Goal: Contribute content

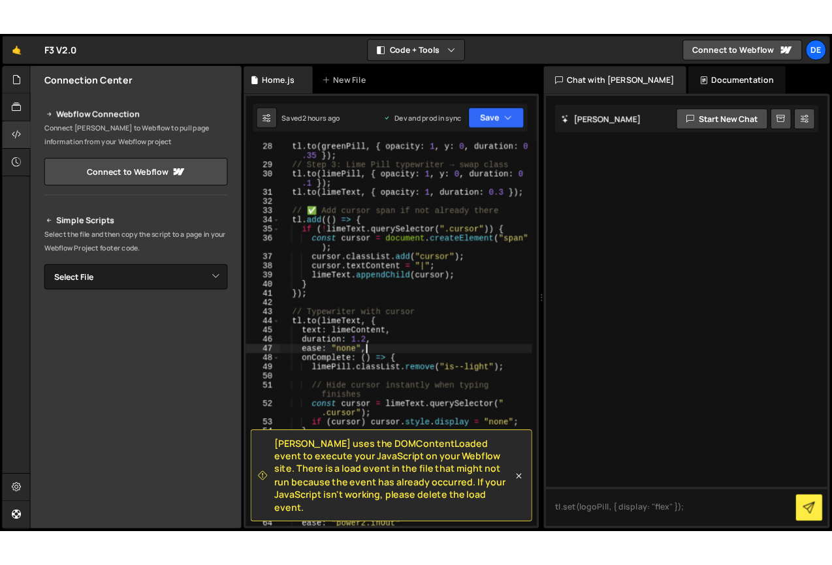
scroll to position [397, 0]
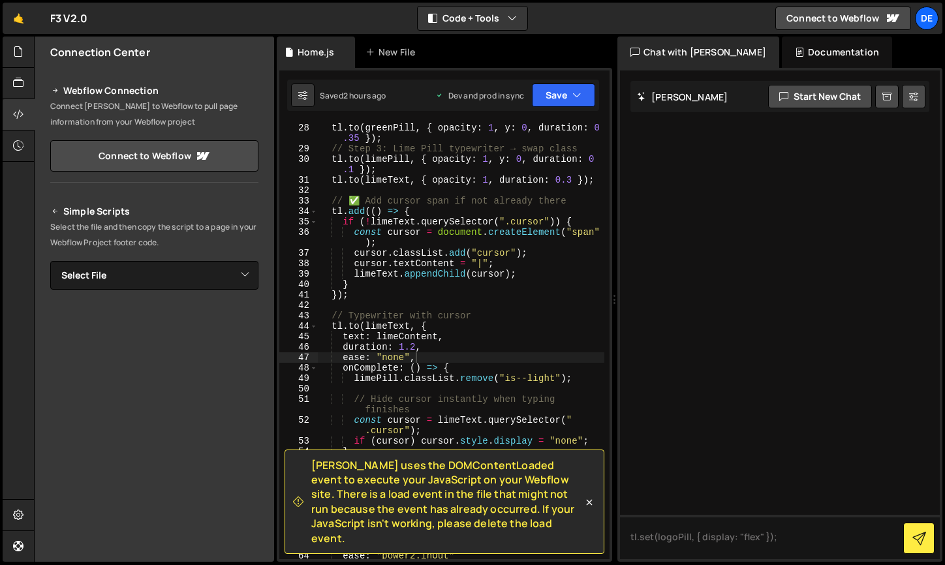
click at [694, 54] on div "Chat with [PERSON_NAME]" at bounding box center [698, 52] width 162 height 31
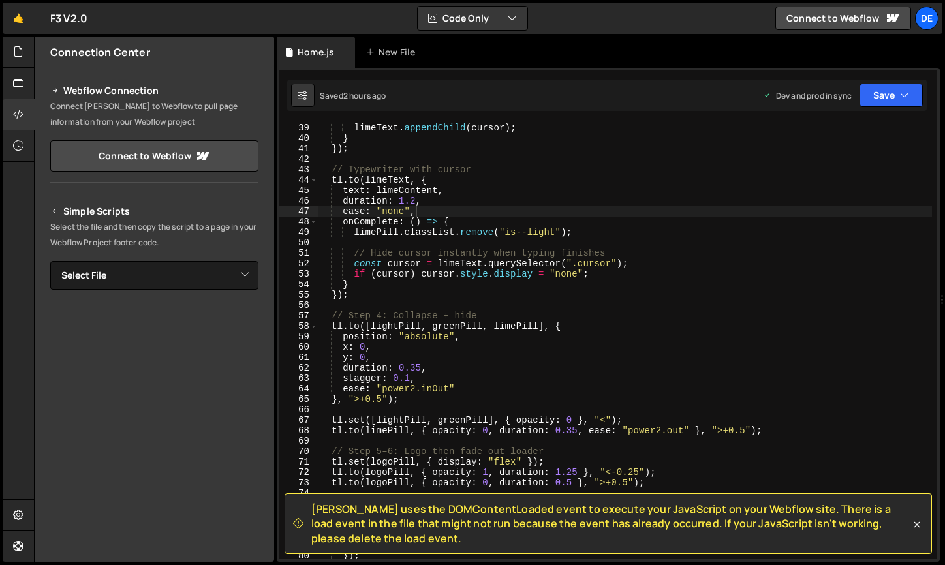
drag, startPoint x: 615, startPoint y: 179, endPoint x: 929, endPoint y: 175, distance: 314.6
click at [929, 175] on div "Files New File Javascript files 0 Home.js 0 CSS files Copy share link Edit File…" at bounding box center [489, 300] width 911 height 526
click at [14, 53] on icon at bounding box center [18, 51] width 10 height 14
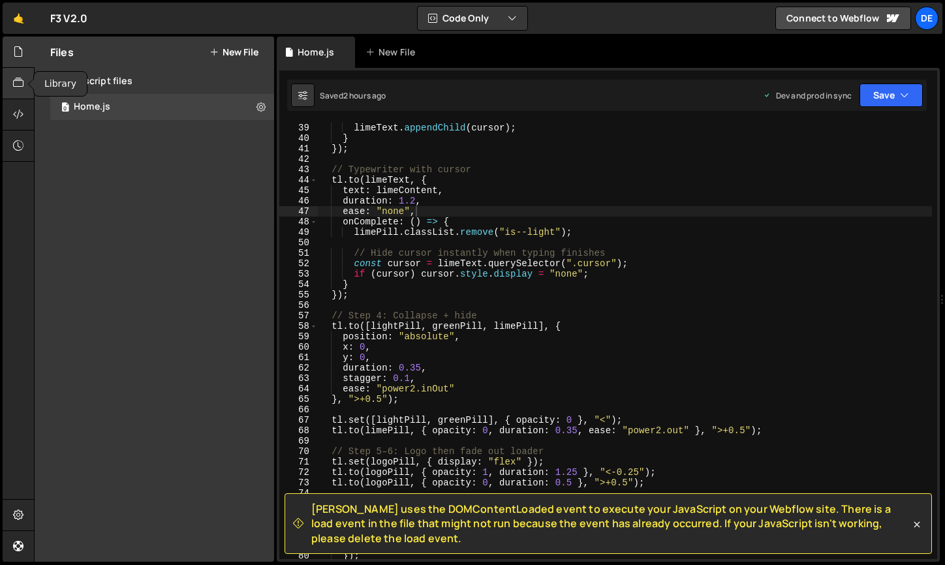
click at [13, 76] on icon at bounding box center [18, 83] width 10 height 14
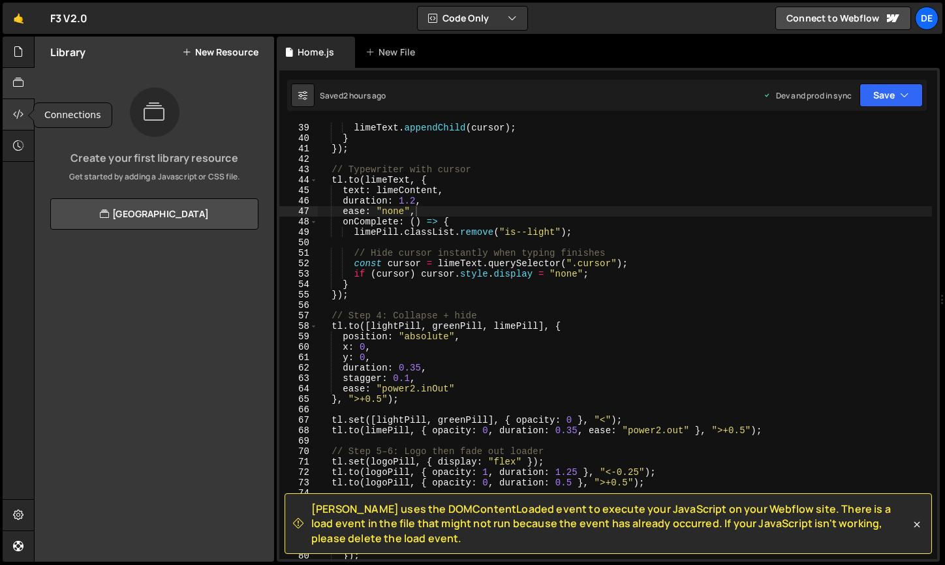
click at [14, 116] on icon at bounding box center [18, 114] width 10 height 14
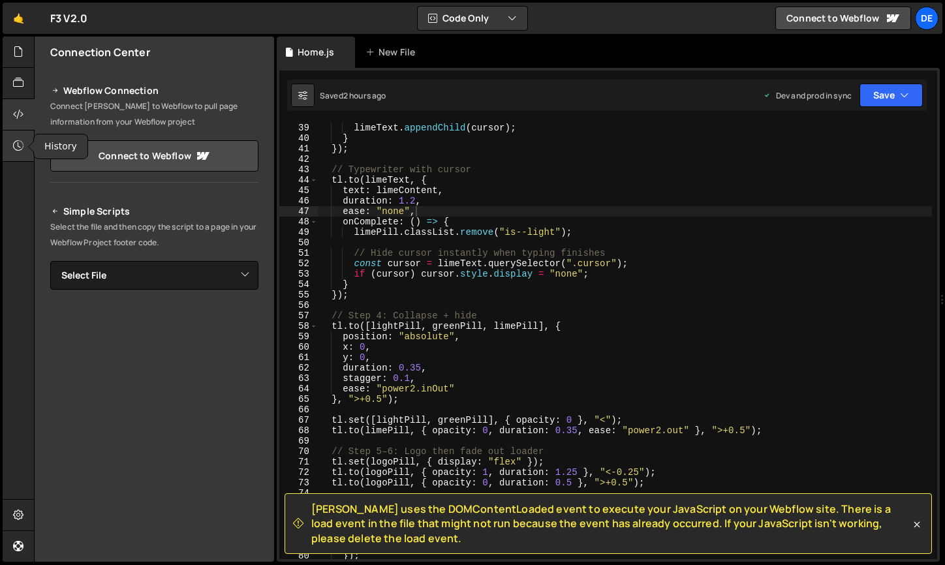
click at [7, 149] on div at bounding box center [19, 146] width 32 height 31
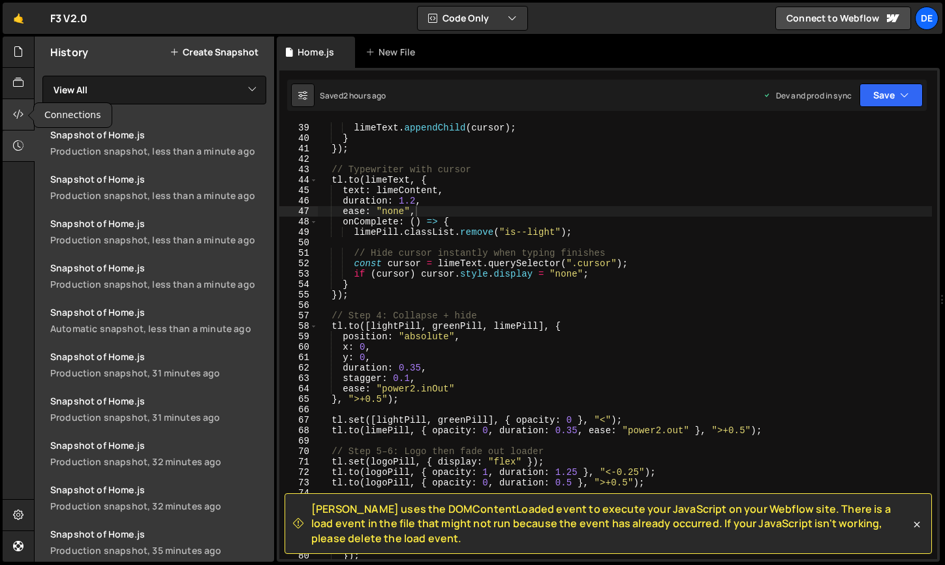
click at [16, 116] on icon at bounding box center [18, 114] width 10 height 14
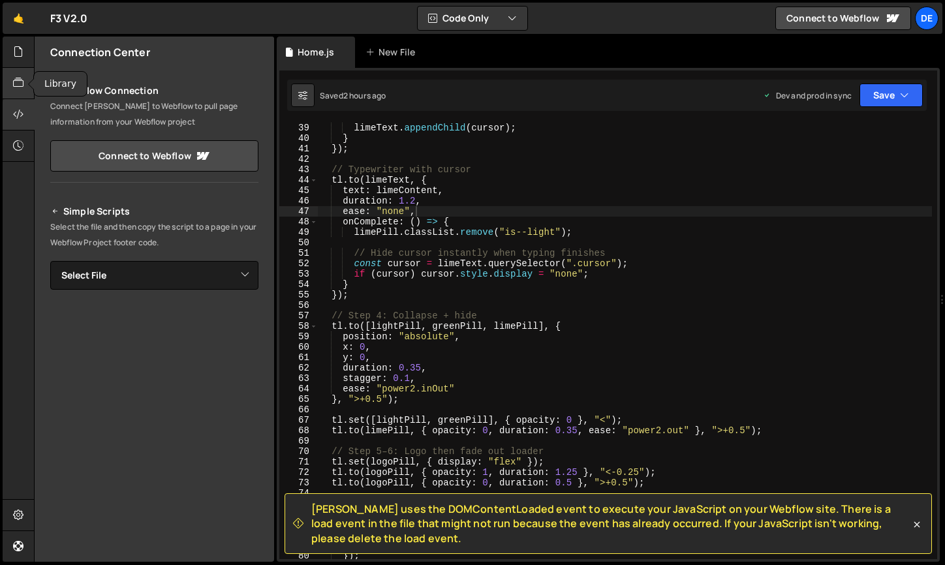
click at [19, 89] on icon at bounding box center [18, 83] width 10 height 14
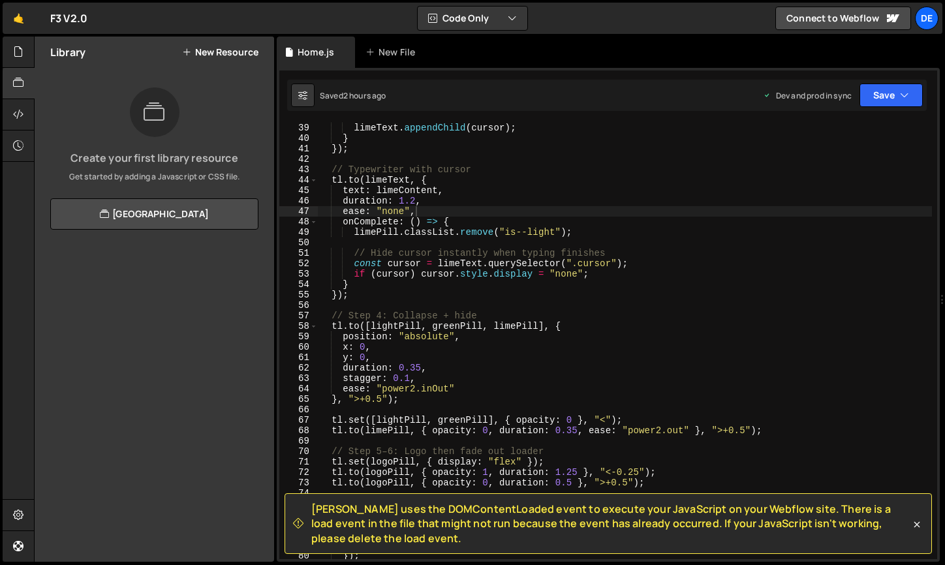
click at [74, 54] on h2 "Library" at bounding box center [67, 52] width 35 height 14
click at [112, 55] on div "Library New Resource" at bounding box center [155, 52] width 240 height 31
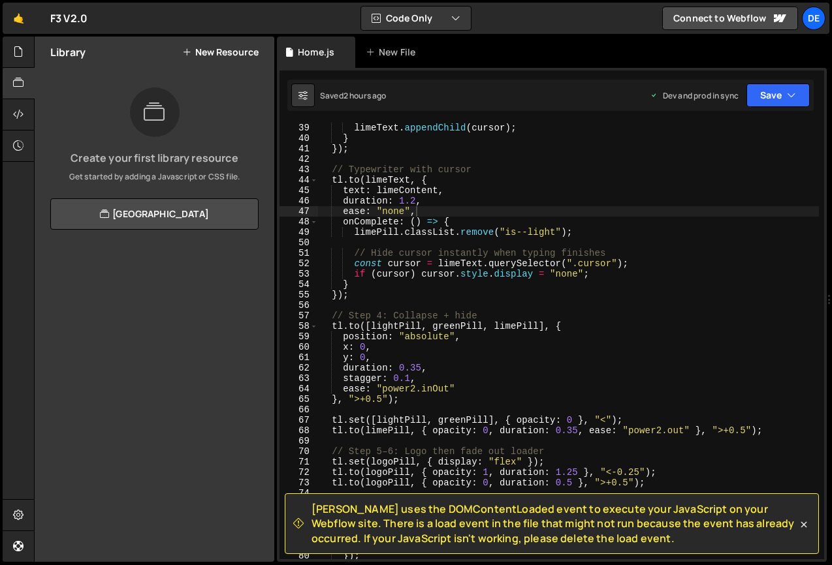
scroll to position [393, 0]
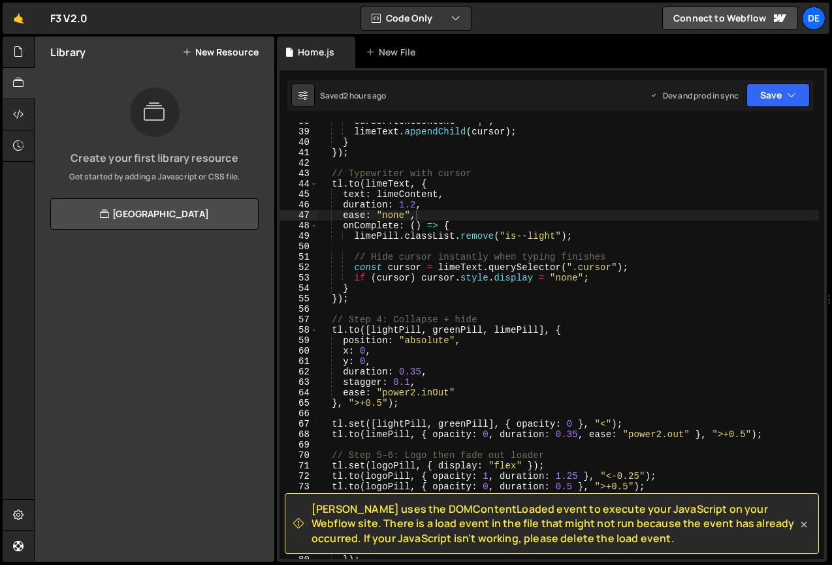
click at [803, 525] on icon at bounding box center [804, 525] width 6 height 6
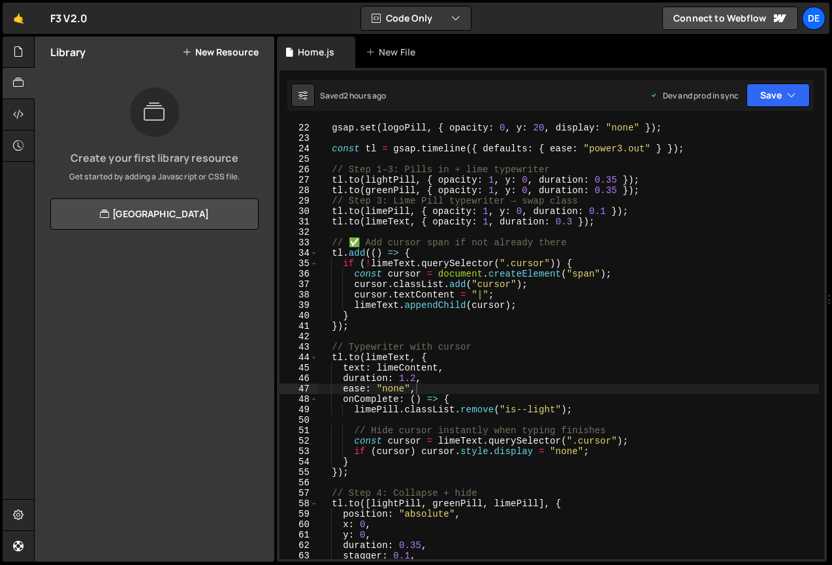
scroll to position [213, 0]
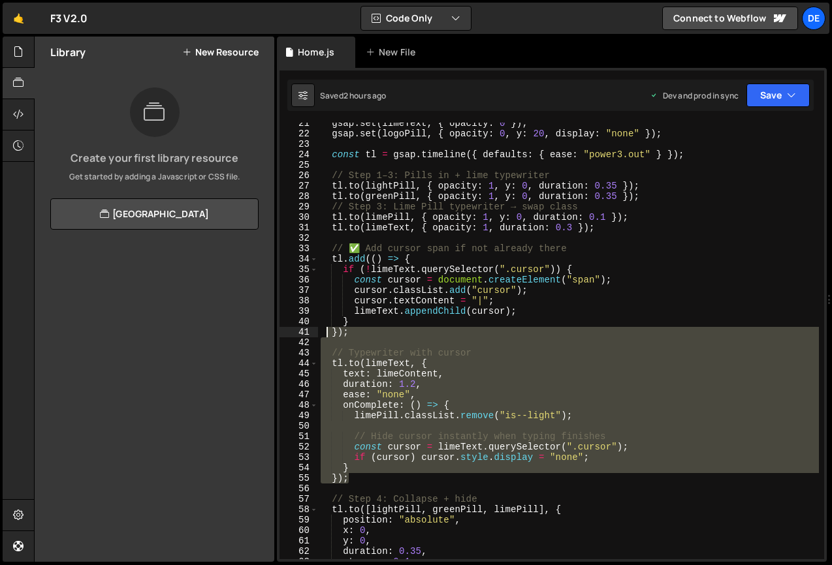
drag, startPoint x: 355, startPoint y: 480, endPoint x: 326, endPoint y: 332, distance: 151.7
click at [326, 332] on div "gsap . set ( limeText , { opacity : 0 }) ; gsap . set ( logoPill , { opacity : …" at bounding box center [568, 347] width 501 height 458
click at [334, 209] on div "gsap . set ( limeText , { opacity : 0 }) ; gsap . set ( logoPill , { opacity : …" at bounding box center [568, 347] width 501 height 458
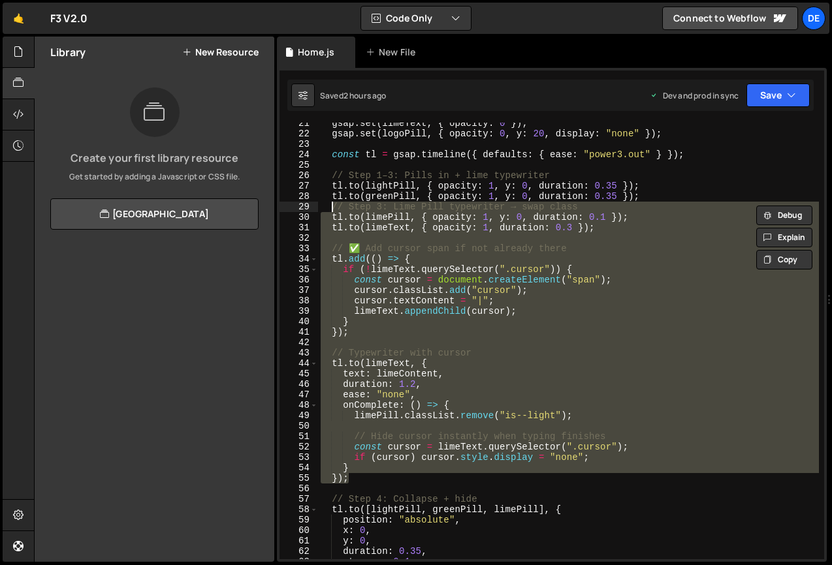
paste textarea
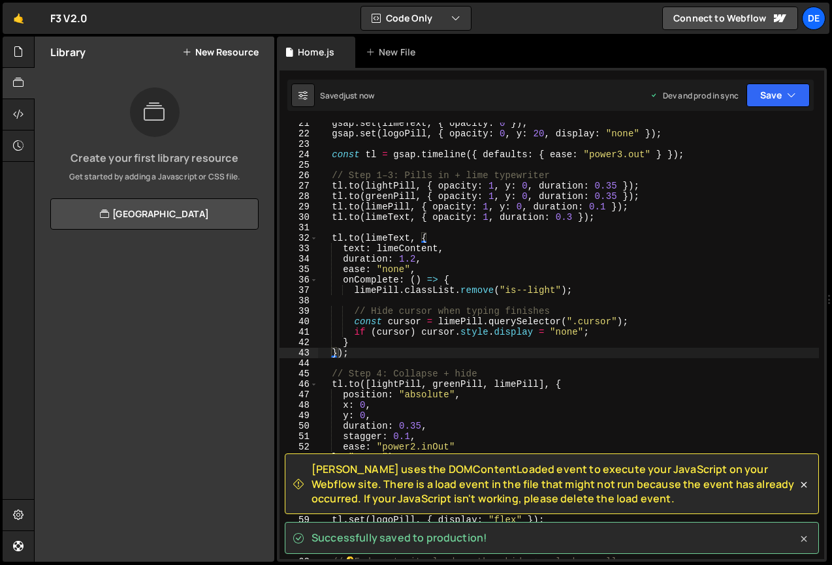
click at [802, 541] on icon at bounding box center [803, 539] width 13 height 13
click at [803, 490] on icon at bounding box center [803, 484] width 13 height 13
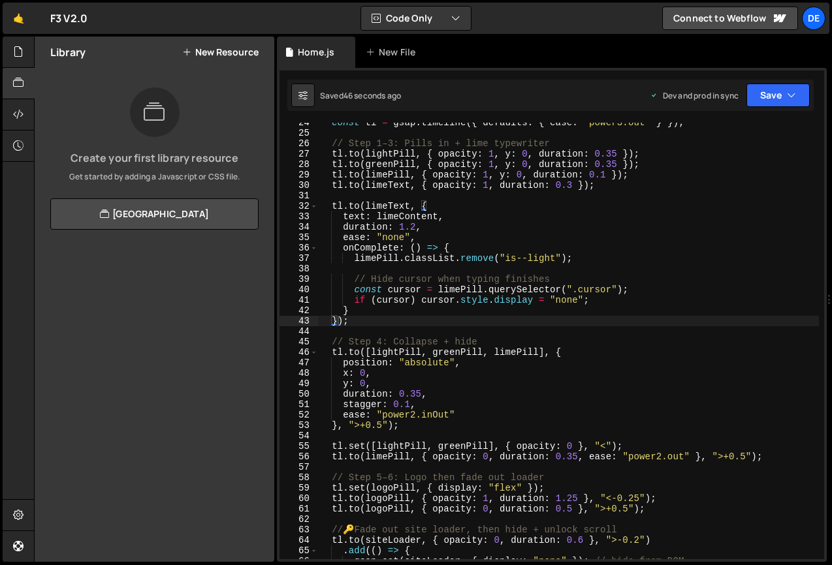
scroll to position [273, 0]
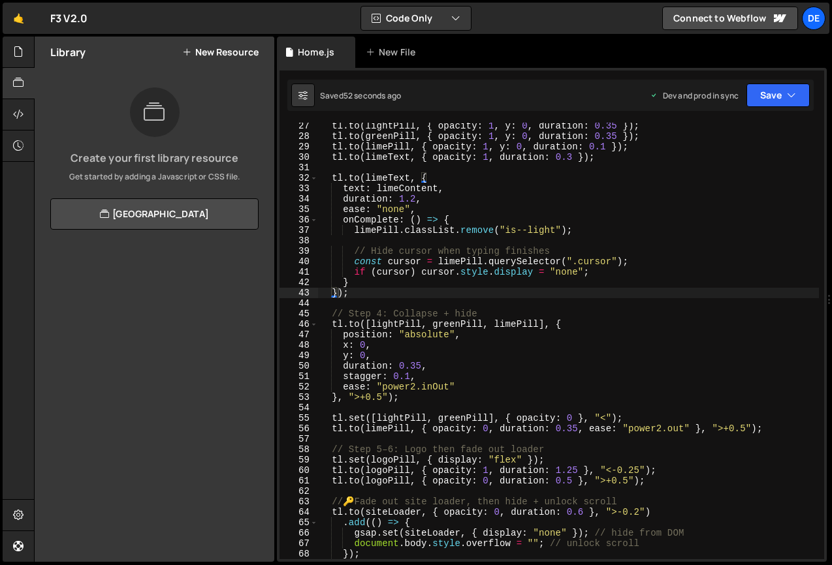
click at [377, 399] on div "tl . to ( lightPill , { opacity : 1 , y : 0 , duration : 0.35 }) ; tl . to ( gr…" at bounding box center [568, 350] width 501 height 458
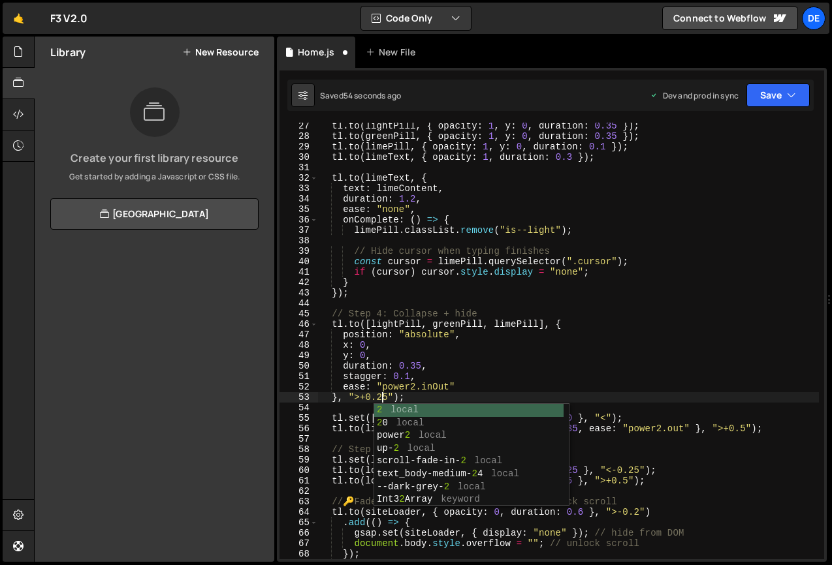
click at [495, 358] on div "tl . to ( lightPill , { opacity : 1 , y : 0 , duration : 0.35 }) ; tl . to ( gr…" at bounding box center [568, 350] width 501 height 458
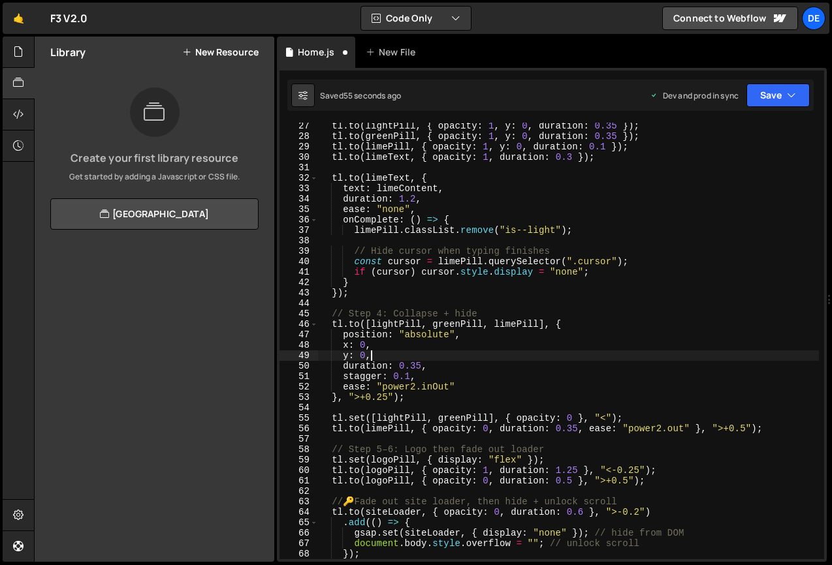
scroll to position [0, 3]
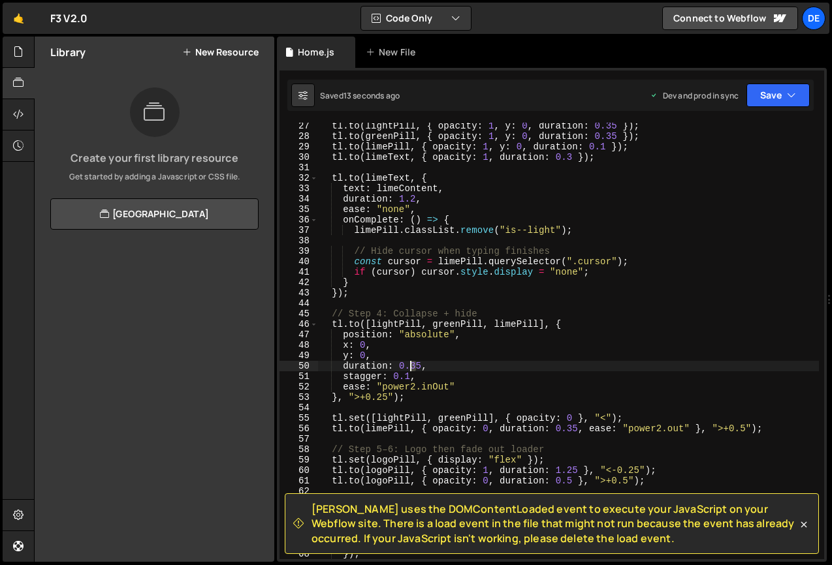
click at [410, 367] on div "tl . to ( lightPill , { opacity : 1 , y : 0 , duration : 0.35 }) ; tl . to ( gr…" at bounding box center [568, 350] width 501 height 458
click at [474, 345] on div "tl . to ( lightPill , { opacity : 1 , y : 0 , duration : 0.35 }) ; tl . to ( gr…" at bounding box center [568, 350] width 501 height 458
click at [415, 367] on div "tl . to ( lightPill , { opacity : 1 , y : 0 , duration : 0.35 }) ; tl . to ( gr…" at bounding box center [568, 350] width 501 height 458
click at [403, 367] on div "tl . to ( lightPill , { opacity : 1 , y : 0 , duration : 0.35 }) ; tl . to ( gr…" at bounding box center [568, 350] width 501 height 458
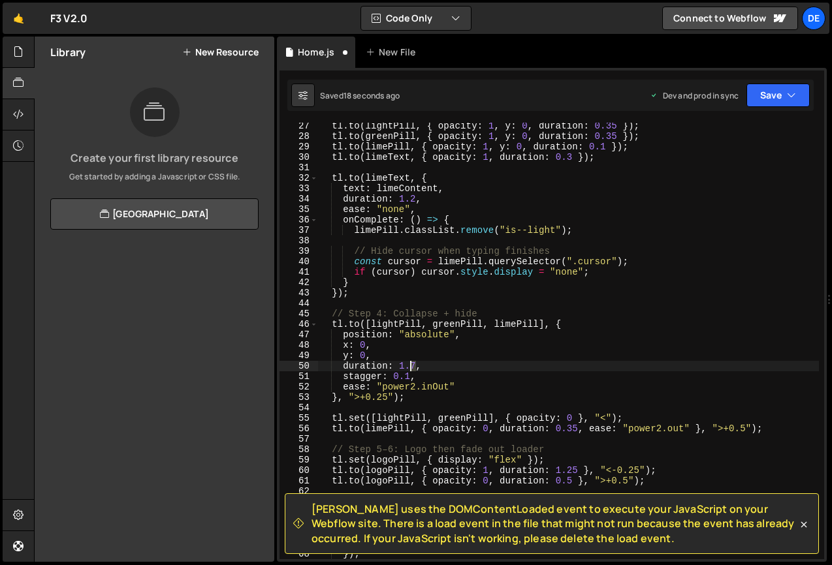
drag, startPoint x: 414, startPoint y: 366, endPoint x: 441, endPoint y: 387, distance: 34.5
click at [411, 367] on div "tl . to ( lightPill , { opacity : 1 , y : 0 , duration : 0.35 }) ; tl . to ( gr…" at bounding box center [568, 350] width 501 height 458
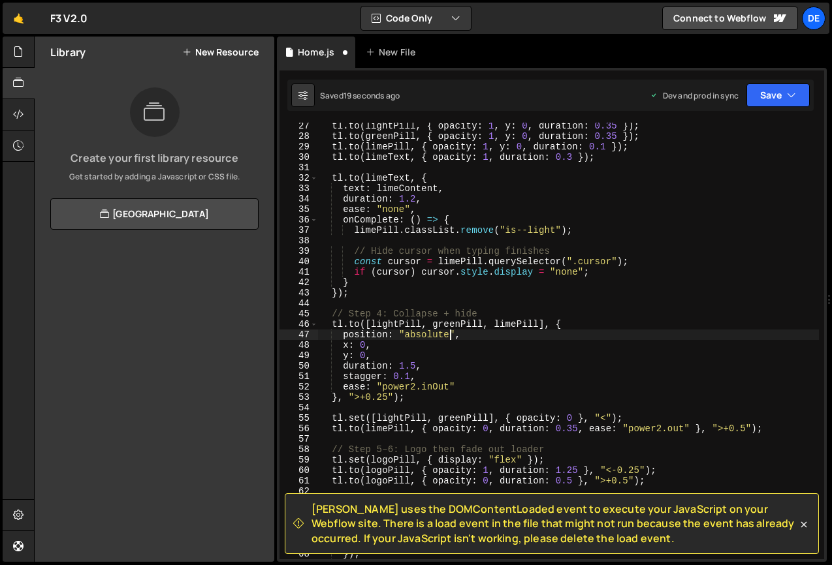
click at [451, 336] on div "tl . to ( lightPill , { opacity : 1 , y : 0 , duration : 0.35 }) ; tl . to ( gr…" at bounding box center [568, 350] width 501 height 458
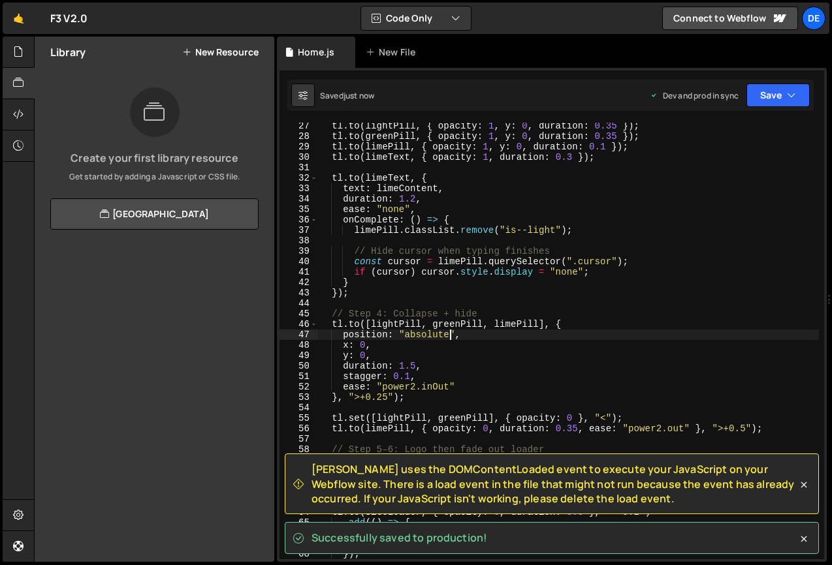
type textarea "position: "absolute","
